Goal: Task Accomplishment & Management: Manage account settings

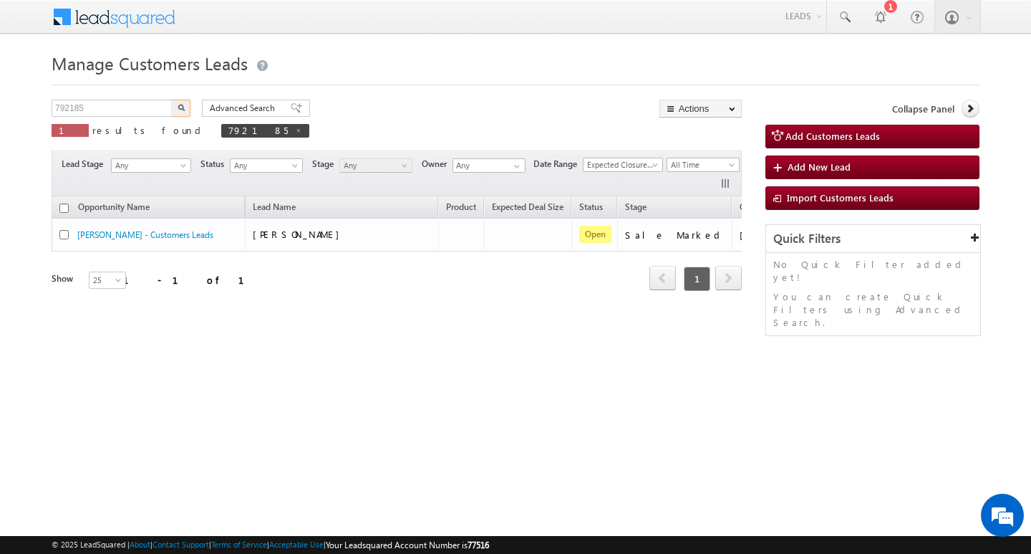
click at [122, 112] on input "792185" at bounding box center [113, 108] width 122 height 17
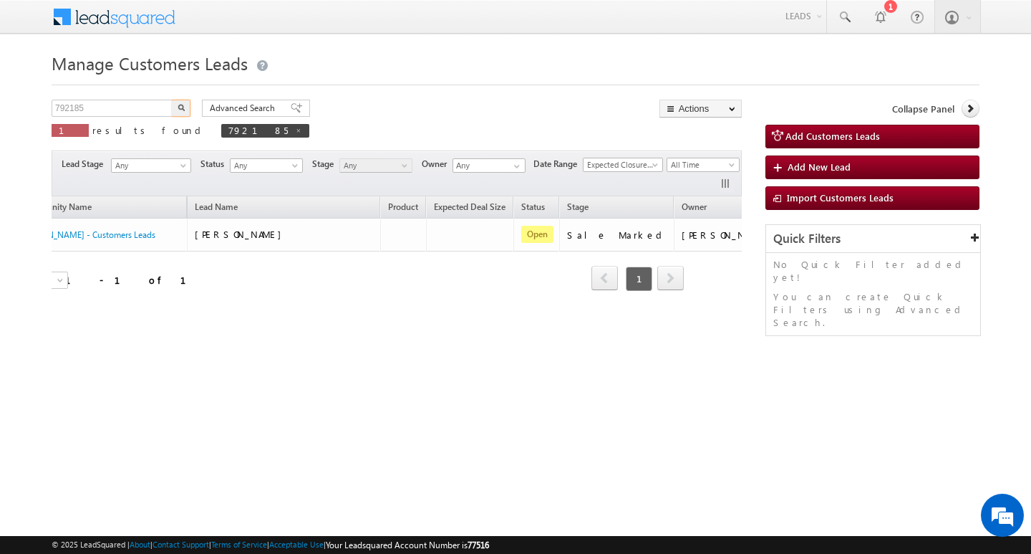
click at [122, 112] on input "792185" at bounding box center [113, 108] width 122 height 17
type input "Search Customers Leads"
click at [130, 112] on input "text" at bounding box center [113, 108] width 122 height 17
paste input "926217"
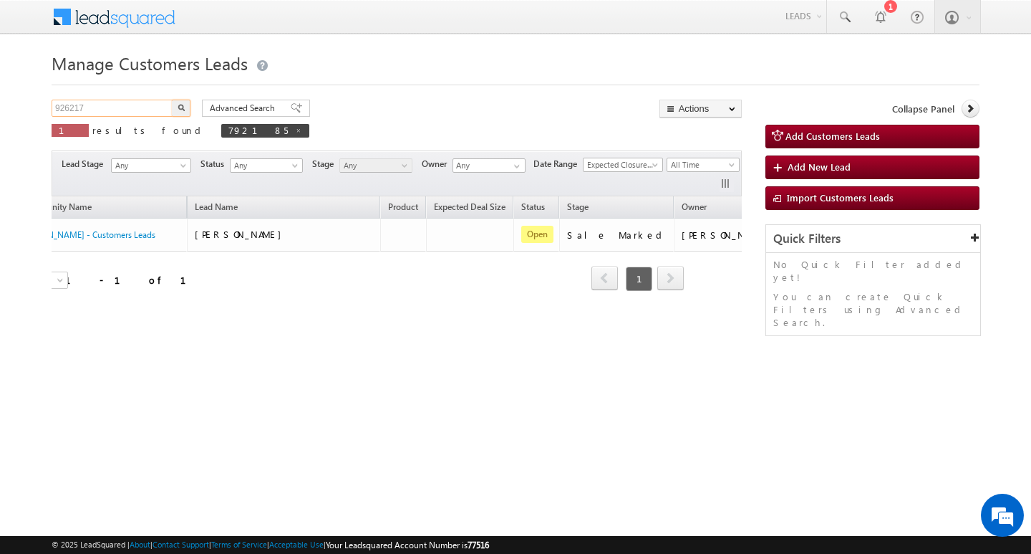
type input "926217"
click at [172, 100] on button "button" at bounding box center [181, 108] width 19 height 17
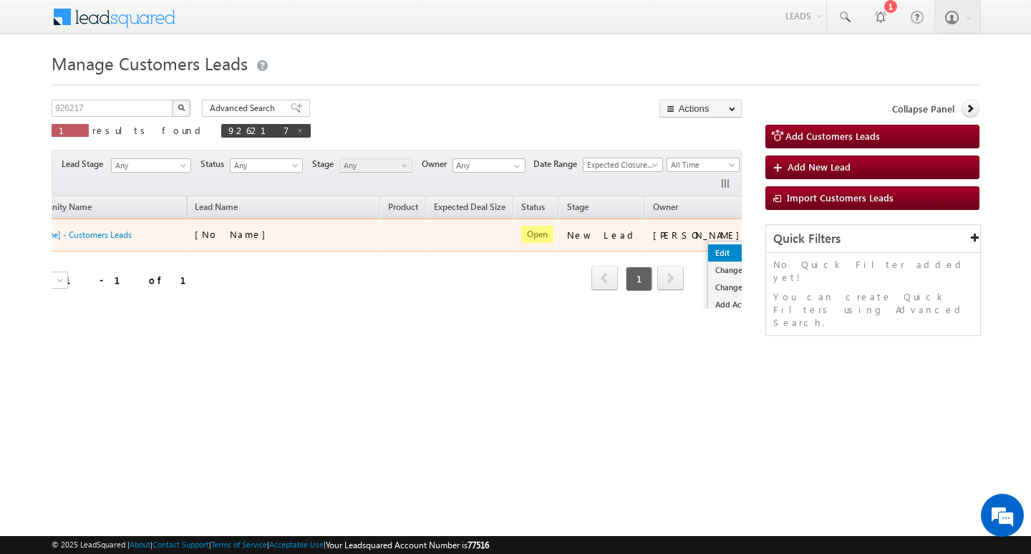
click at [708, 248] on link "Edit" at bounding box center [744, 252] width 72 height 17
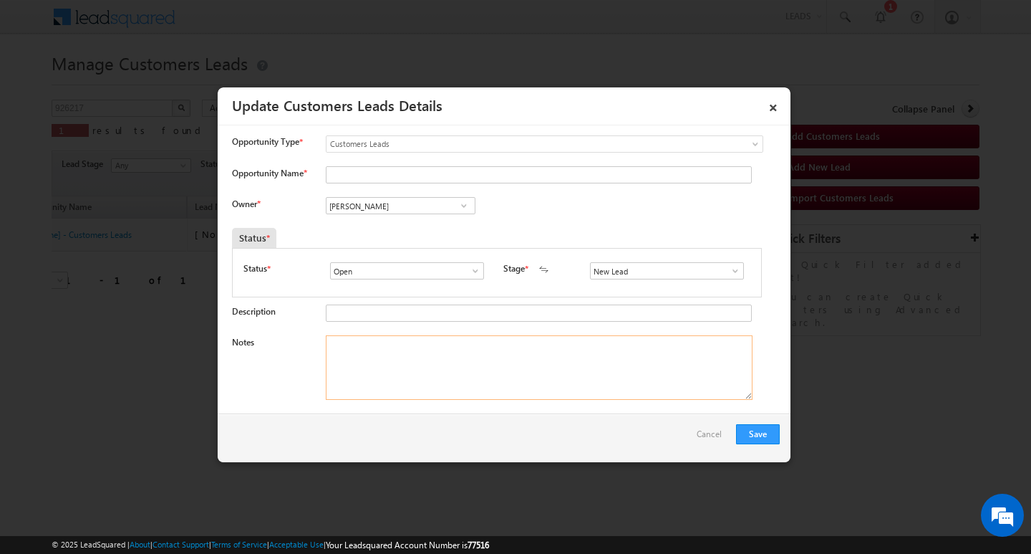
drag, startPoint x: 473, startPoint y: 345, endPoint x: 451, endPoint y: 294, distance: 55.5
click at [470, 342] on textarea "Notes" at bounding box center [539, 367] width 427 height 64
click at [417, 203] on input "[PERSON_NAME]" at bounding box center [401, 205] width 150 height 17
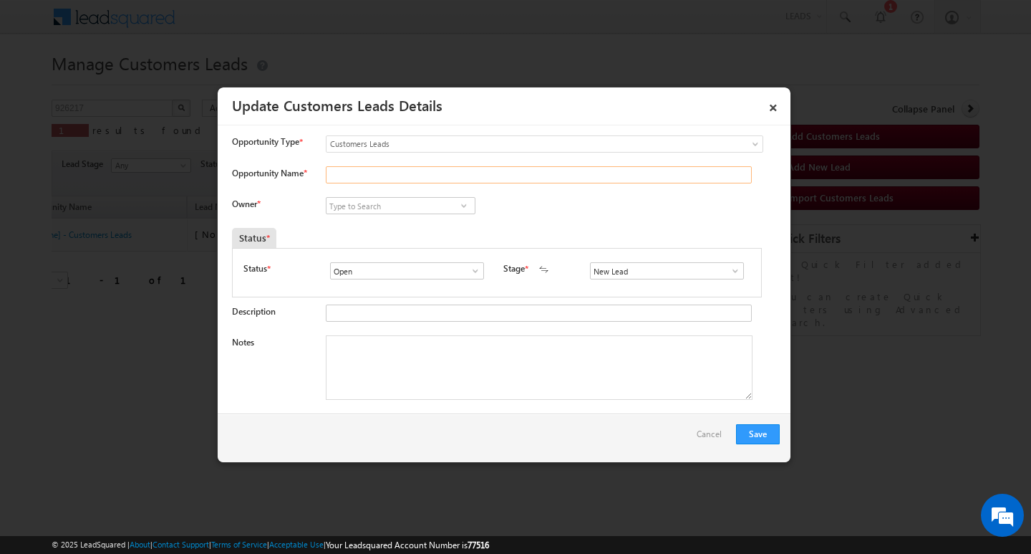
click at [388, 168] on input "Opportunity Name *" at bounding box center [539, 174] width 426 height 17
paste input "[PERSON_NAME]"
type input "[PERSON_NAME]"
click at [544, 351] on textarea "Notes" at bounding box center [539, 367] width 427 height 64
click at [529, 374] on textarea "Notes" at bounding box center [539, 367] width 427 height 64
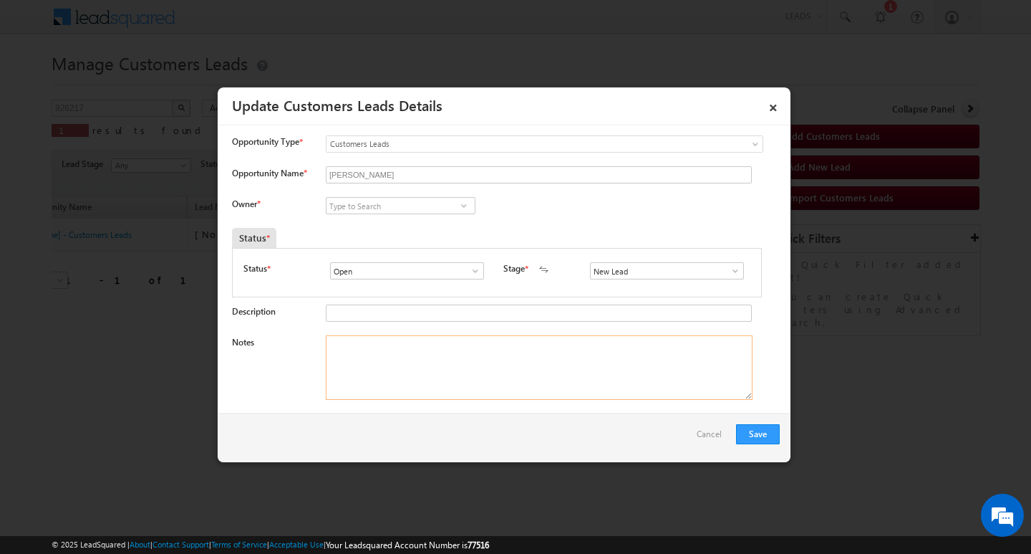
click at [529, 374] on textarea "Notes" at bounding box center [539, 367] width 427 height 64
click at [738, 279] on div "New Lead Interested Pending Documents Sales Marked Pending for Follow-Up Not Co…" at bounding box center [670, 270] width 160 height 17
click at [719, 285] on div "Status * Open Won Lost Open Stage * New Lead Interested New Lead" at bounding box center [496, 274] width 507 height 24
click at [734, 277] on input "New Lead" at bounding box center [667, 270] width 154 height 17
click at [730, 274] on span at bounding box center [735, 270] width 14 height 11
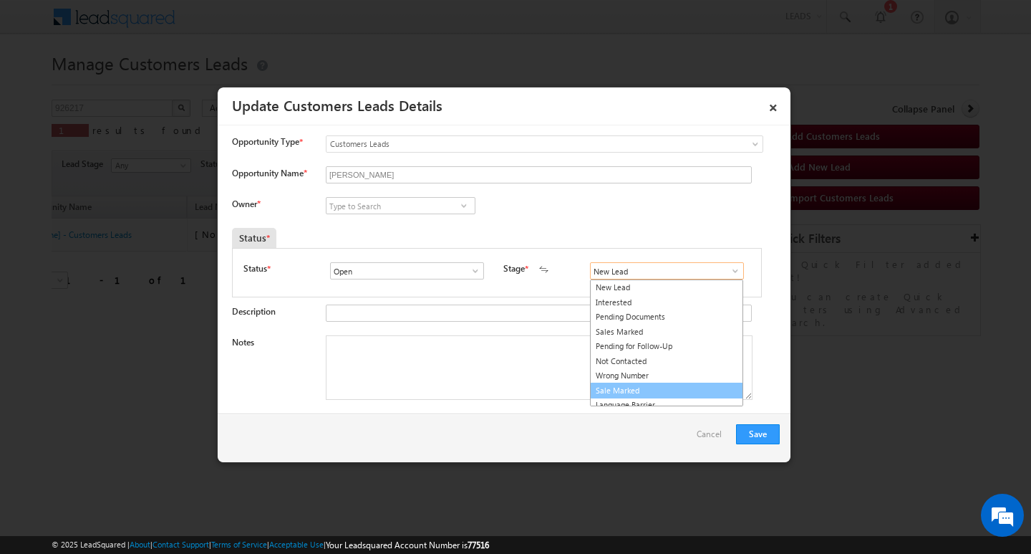
click at [663, 387] on link "Sale Marked" at bounding box center [666, 390] width 153 height 16
type input "Sale Marked"
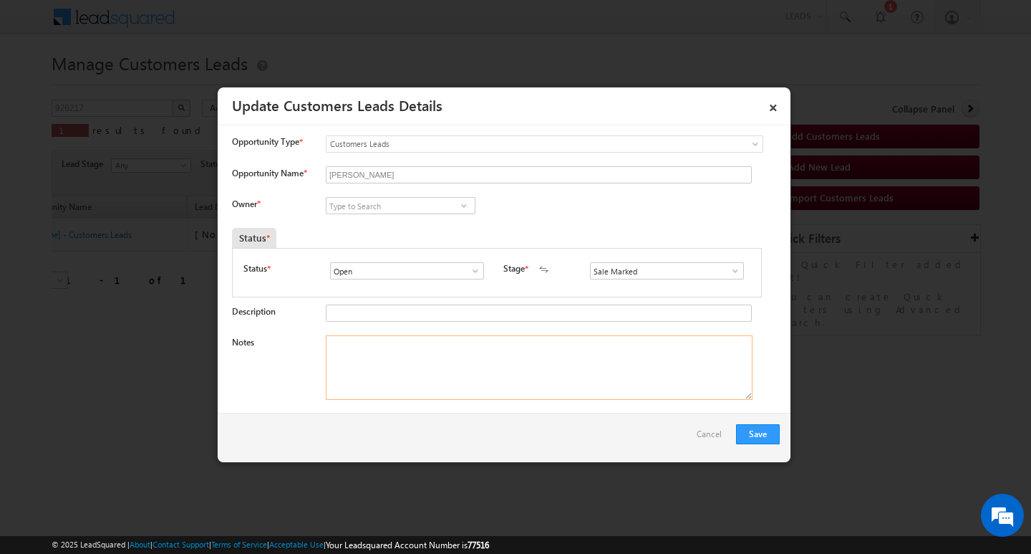
click at [613, 360] on textarea "Notes" at bounding box center [539, 367] width 427 height 64
click at [392, 206] on input at bounding box center [401, 205] width 150 height 17
paste input "[PERSON_NAME]"
click at [397, 219] on link "[PERSON_NAME] [PERSON_NAME][EMAIL_ADDRESS][DOMAIN_NAME]" at bounding box center [401, 227] width 150 height 27
type input "[PERSON_NAME]"
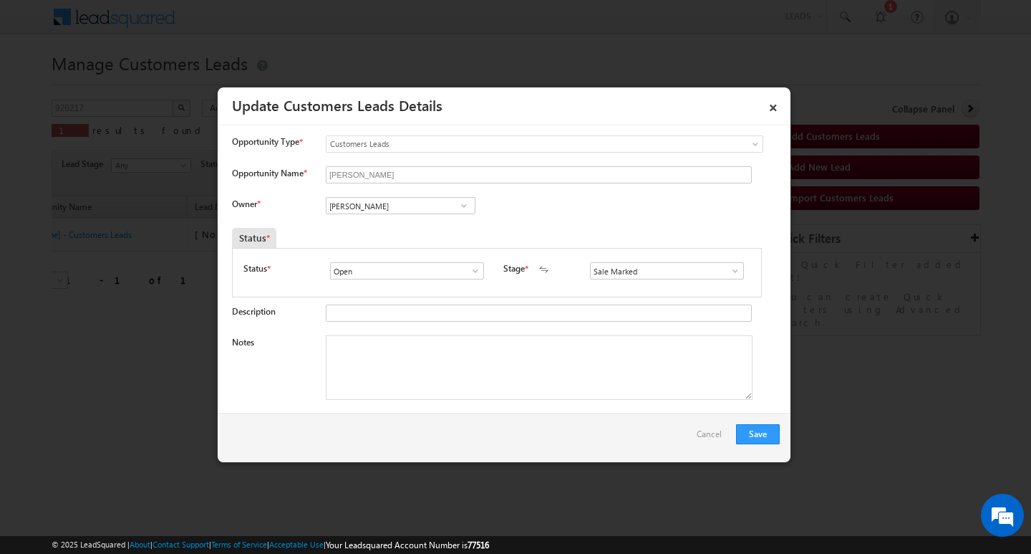
click at [376, 327] on div "Description" at bounding box center [506, 316] width 548 height 24
click at [352, 356] on textarea "Notes" at bounding box center [539, 367] width 427 height 64
click at [487, 364] on textarea "Notes" at bounding box center [539, 367] width 427 height 64
paste textarea "Customer Name : ramrja / ag : 34/ mothe income: 1l / worak expw : 1y / paro per…"
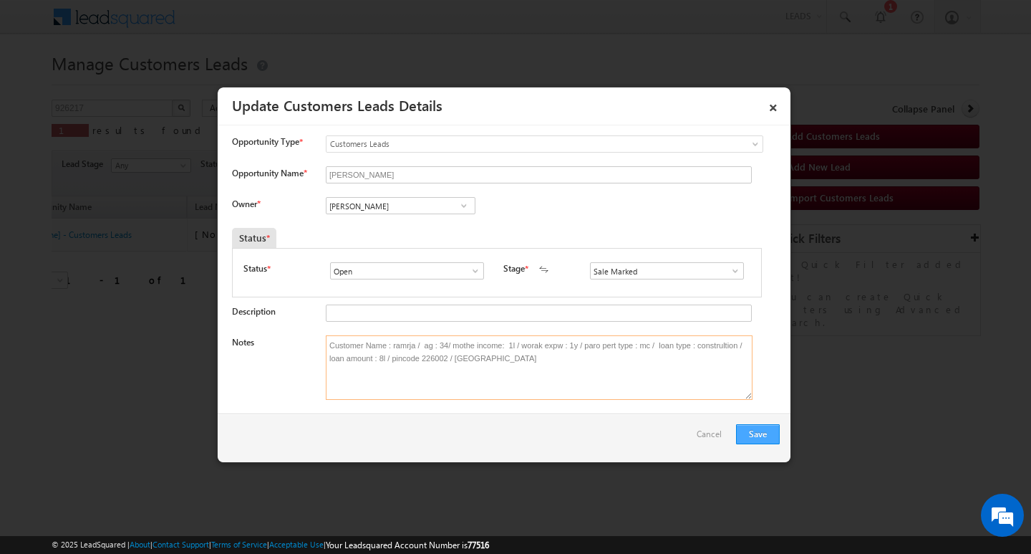
type textarea "Customer Name : ramrja / ag : 34/ mothe income: 1l / worak expw : 1y / paro per…"
click at [763, 433] on button "Save" at bounding box center [758, 434] width 44 height 20
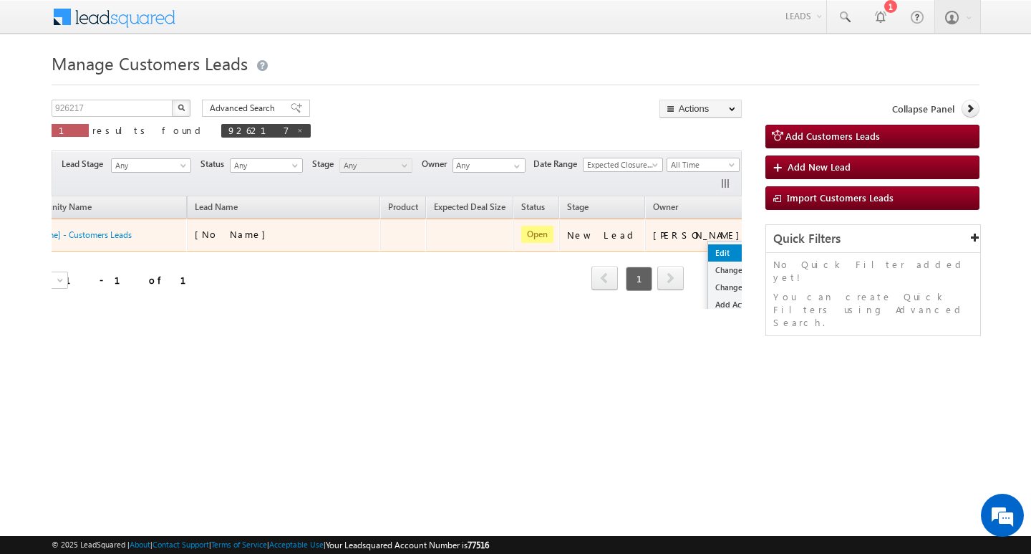
click at [708, 250] on link "Edit" at bounding box center [744, 252] width 72 height 17
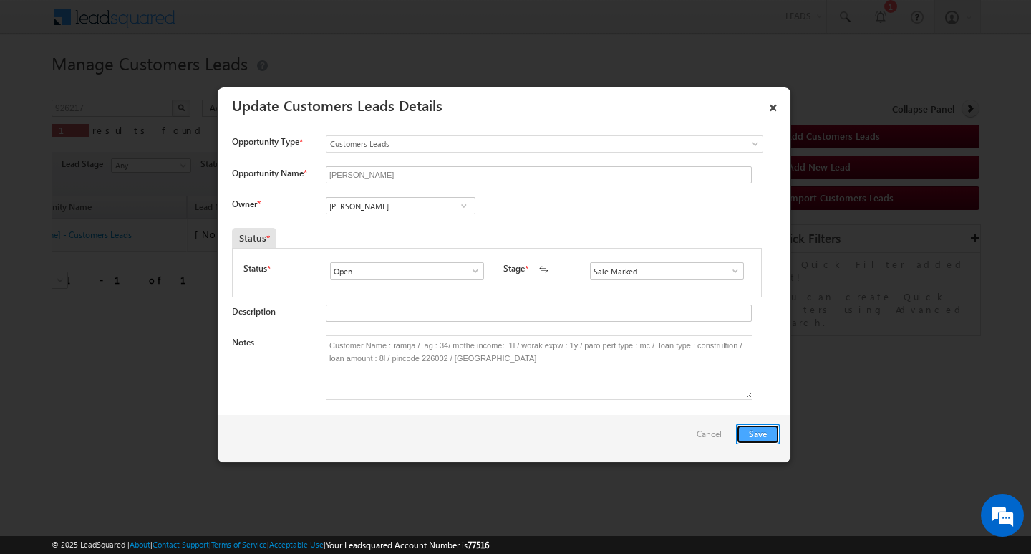
click at [753, 428] on button "Save" at bounding box center [758, 434] width 44 height 20
